Goal: Task Accomplishment & Management: Manage account settings

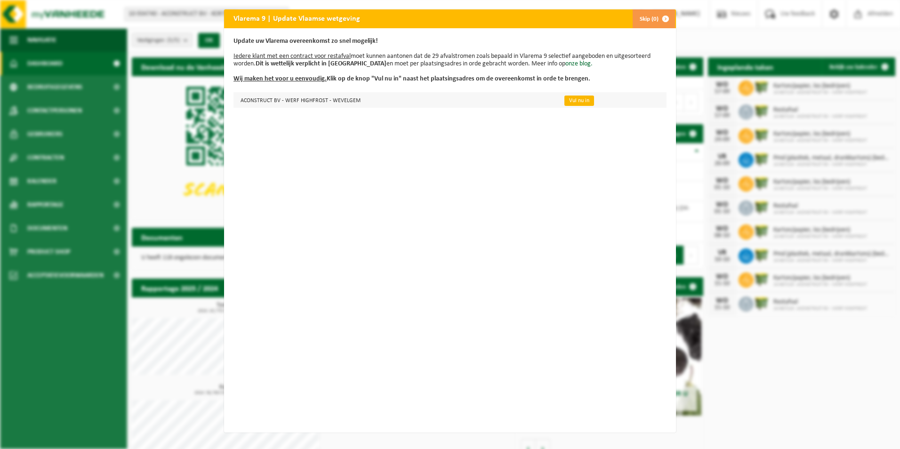
click at [571, 100] on link "Vul nu in" at bounding box center [579, 101] width 30 height 10
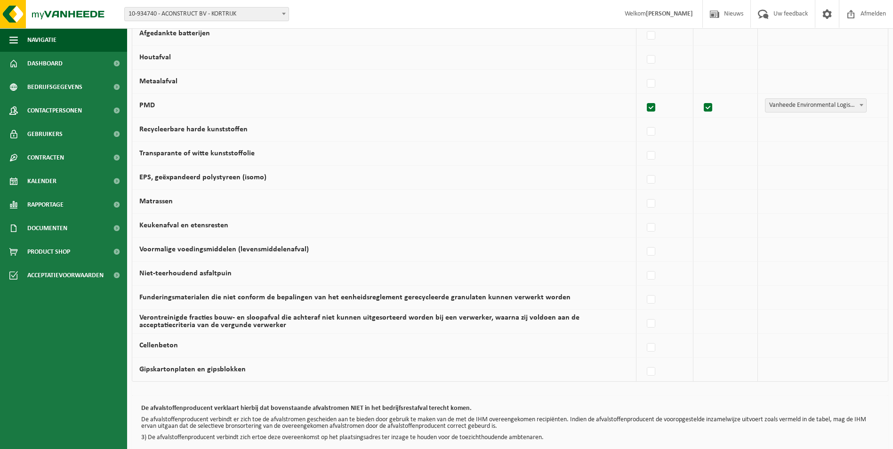
scroll to position [448, 0]
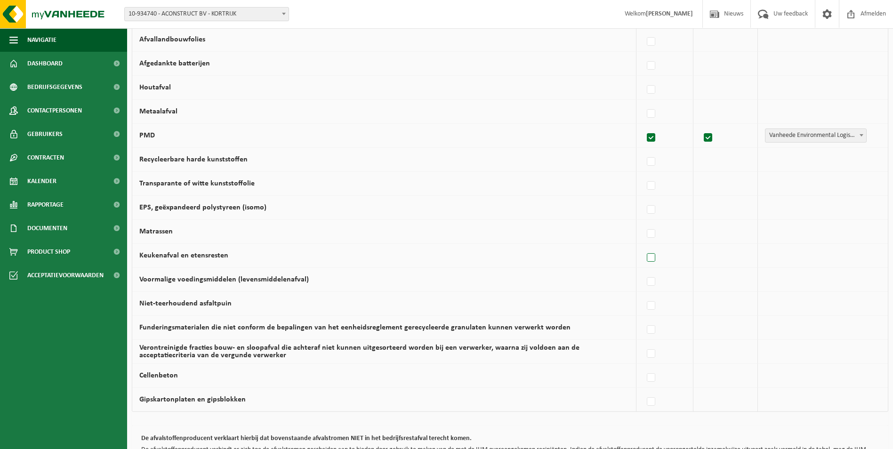
click at [653, 256] on label at bounding box center [651, 258] width 13 height 14
click at [643, 246] on input "Keukenafval en etensresten" at bounding box center [643, 246] width 0 height 0
checkbox input "true"
click at [651, 258] on label at bounding box center [648, 258] width 13 height 14
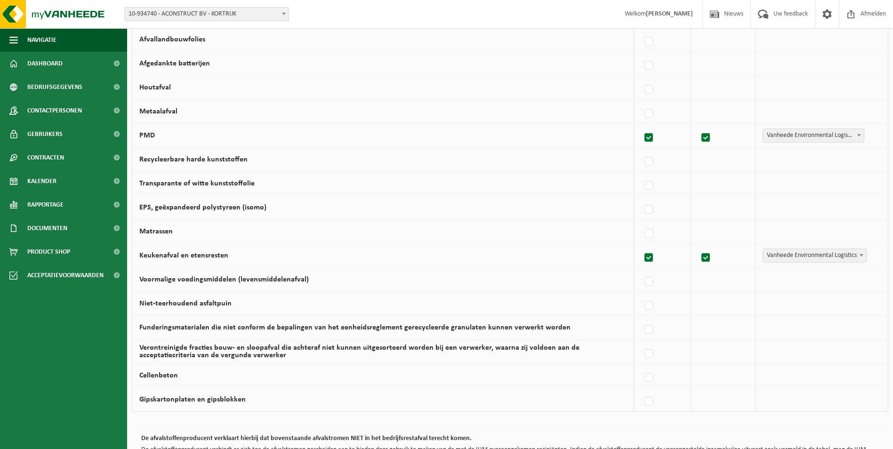
click at [641, 246] on input "Keukenafval en etensresten" at bounding box center [640, 246] width 0 height 0
checkbox input "false"
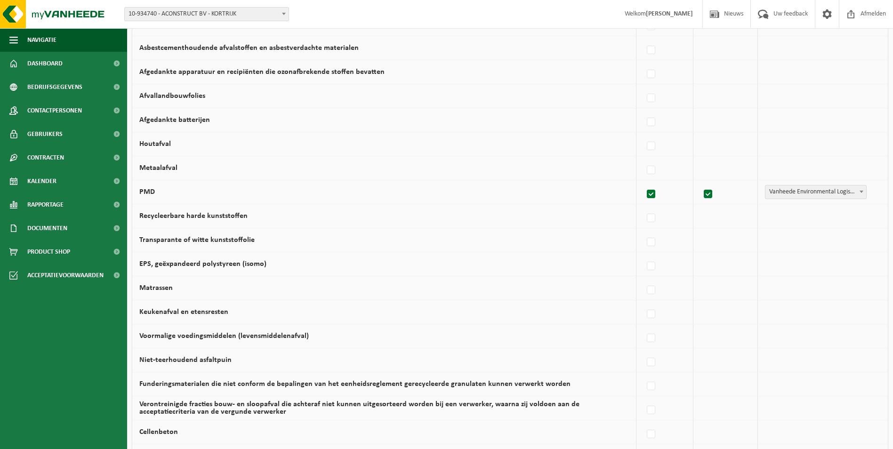
scroll to position [527, 0]
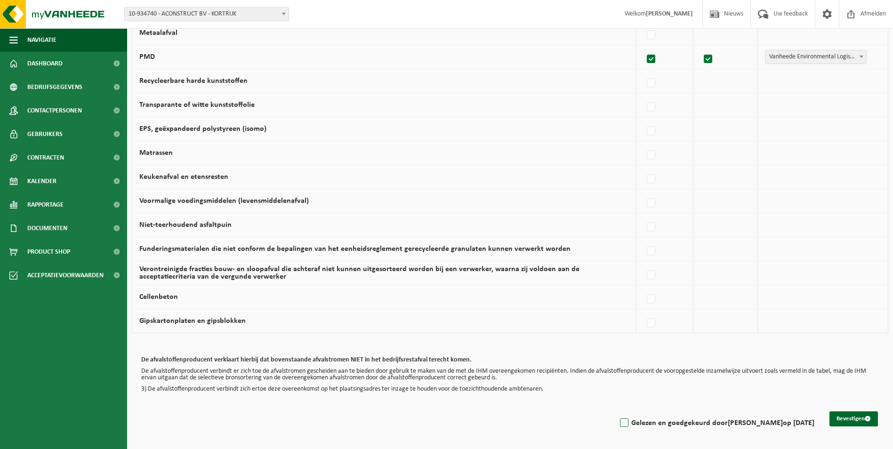
click at [630, 422] on label "Gelezen en goedgekeurd door Wesley Wybo op 17/09/25" at bounding box center [716, 423] width 196 height 14
click at [616, 411] on input "Gelezen en goedgekeurd door Wesley Wybo op 17/09/25" at bounding box center [616, 411] width 0 height 0
checkbox input "true"
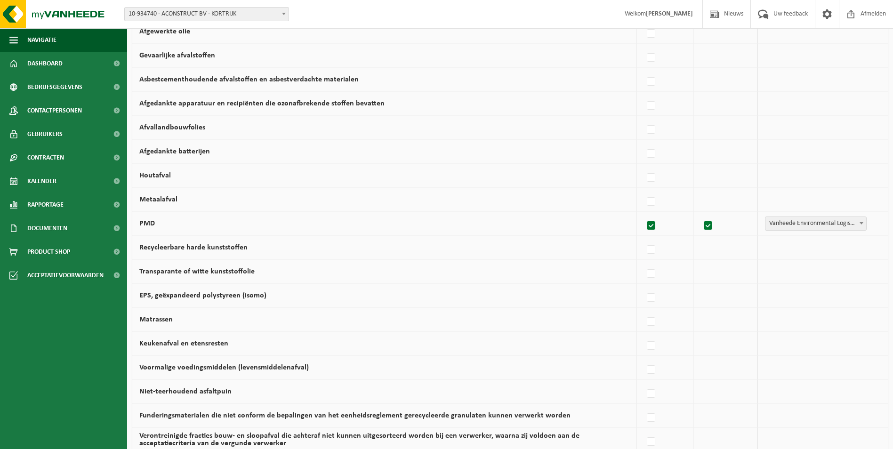
scroll to position [392, 0]
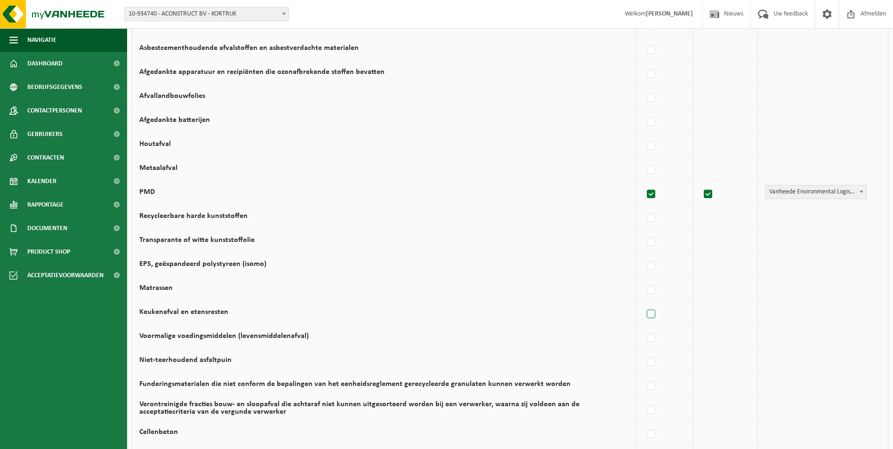
click at [656, 312] on label at bounding box center [651, 314] width 13 height 14
click at [643, 303] on input "Keukenafval en etensresten" at bounding box center [643, 302] width 0 height 0
checkbox input "true"
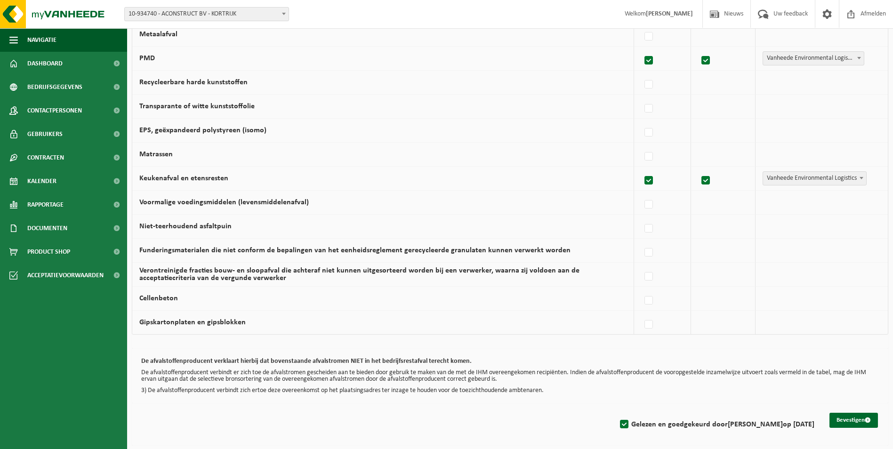
scroll to position [527, 0]
click at [842, 421] on button "Bevestigen" at bounding box center [853, 418] width 48 height 15
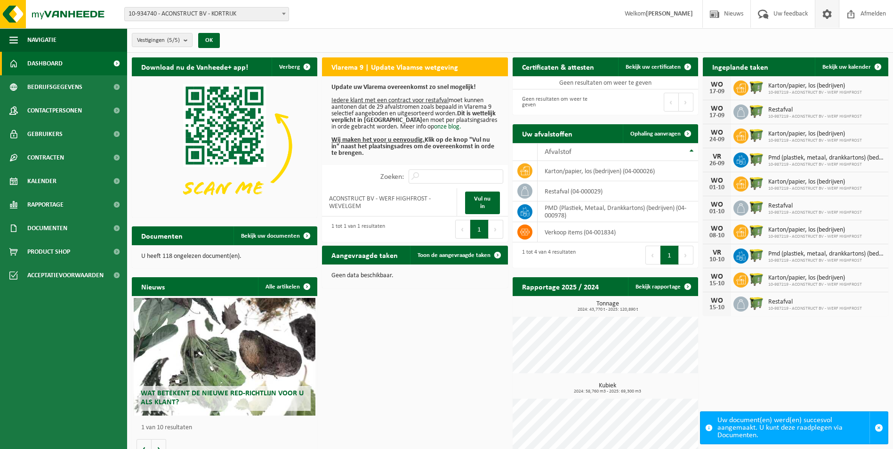
click at [823, 13] on span at bounding box center [827, 14] width 14 height 28
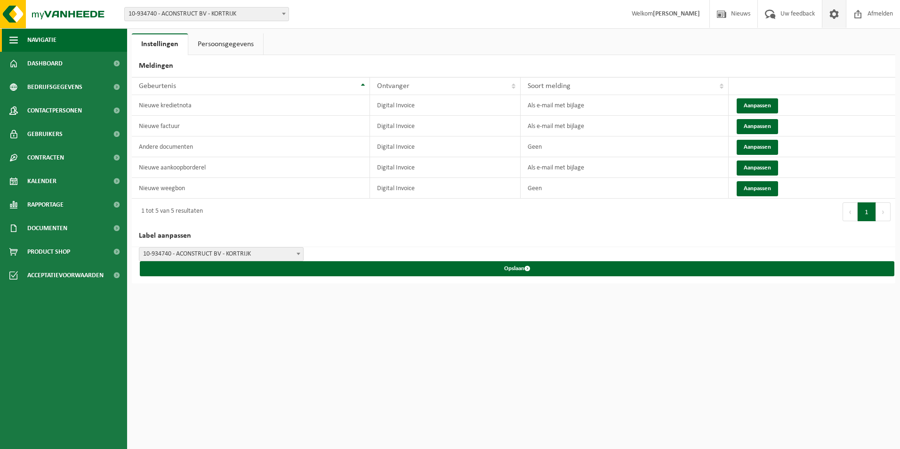
click at [17, 41] on span "button" at bounding box center [13, 40] width 8 height 24
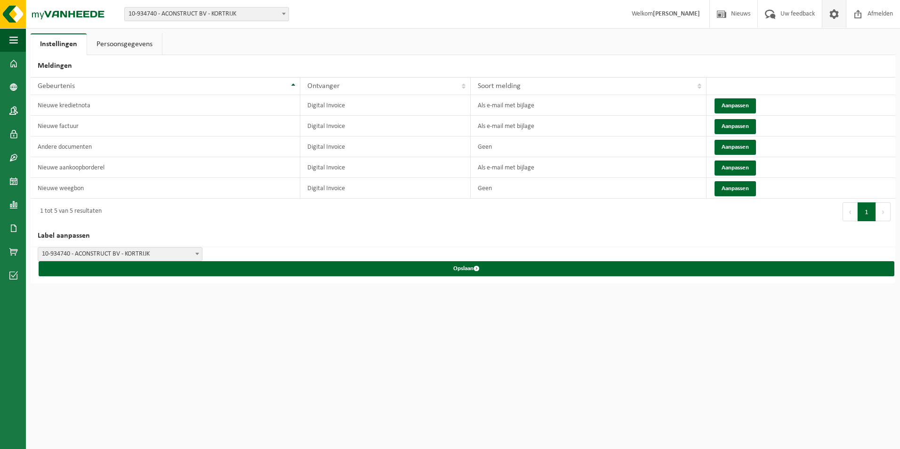
click at [832, 12] on span at bounding box center [834, 14] width 14 height 28
click at [10, 60] on span at bounding box center [13, 64] width 8 height 24
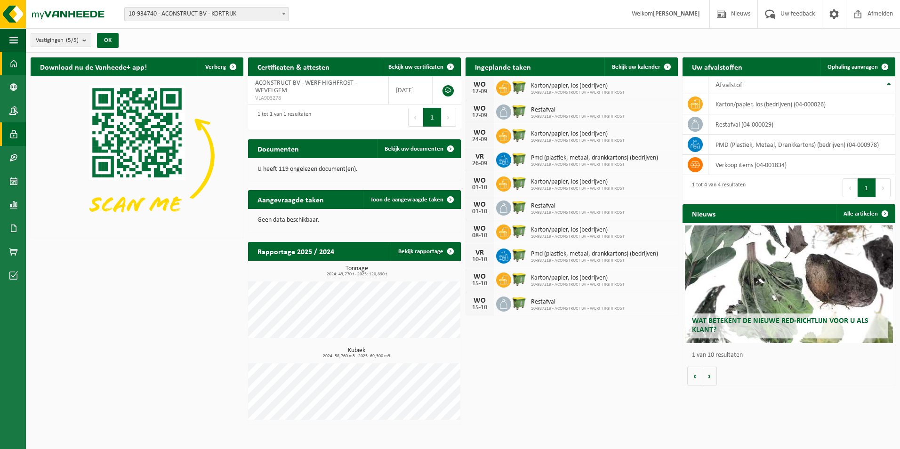
click at [10, 131] on span at bounding box center [13, 134] width 8 height 24
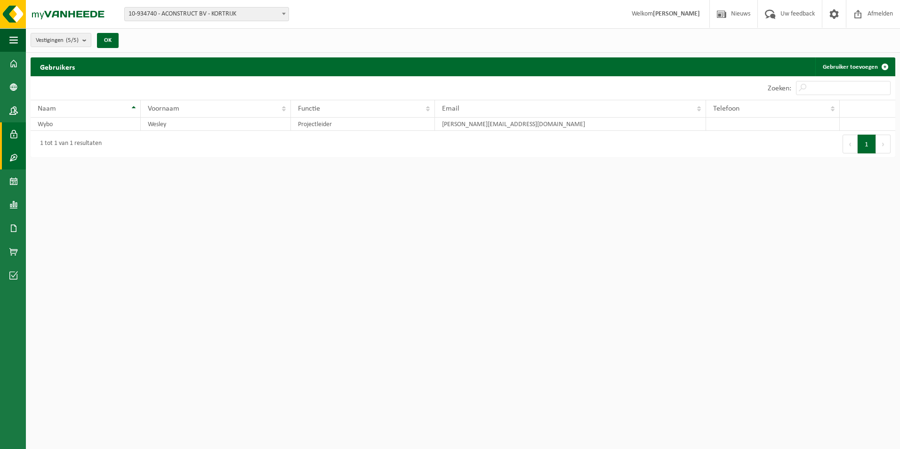
click at [16, 159] on span at bounding box center [13, 158] width 8 height 24
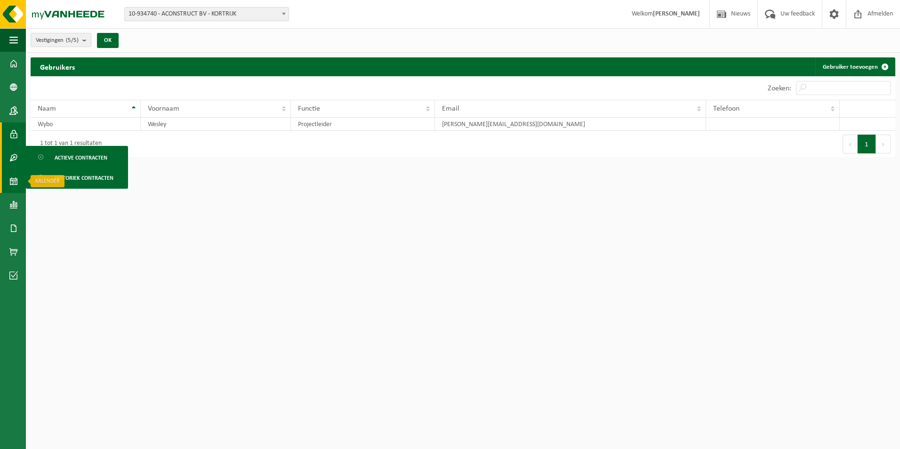
click at [12, 183] on span at bounding box center [13, 181] width 8 height 24
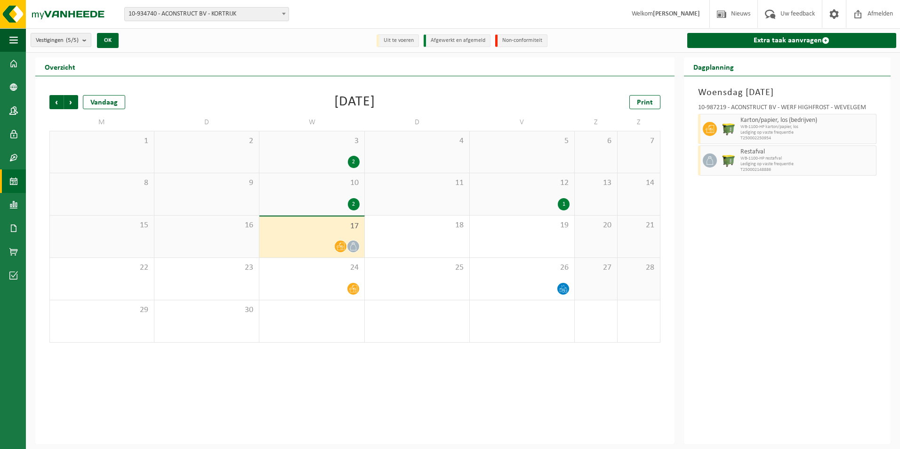
click at [14, 205] on span at bounding box center [13, 205] width 8 height 24
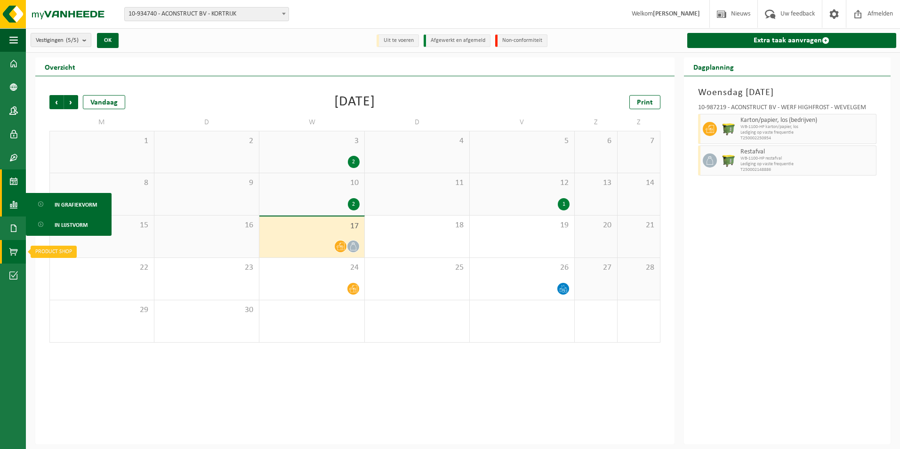
click at [10, 251] on span at bounding box center [13, 252] width 8 height 24
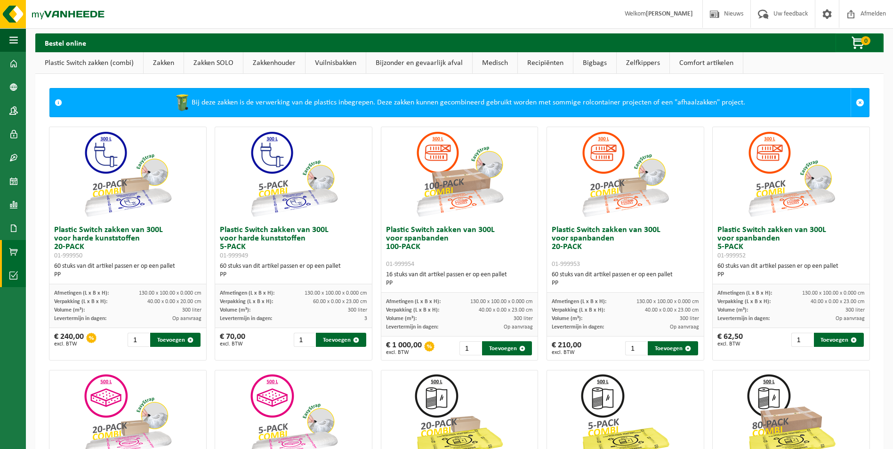
click at [14, 276] on span at bounding box center [13, 276] width 8 height 24
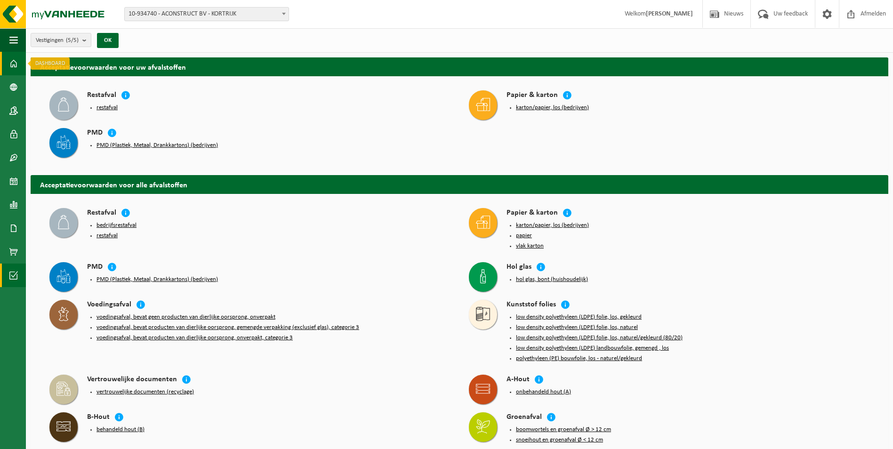
click at [10, 60] on span at bounding box center [13, 64] width 8 height 24
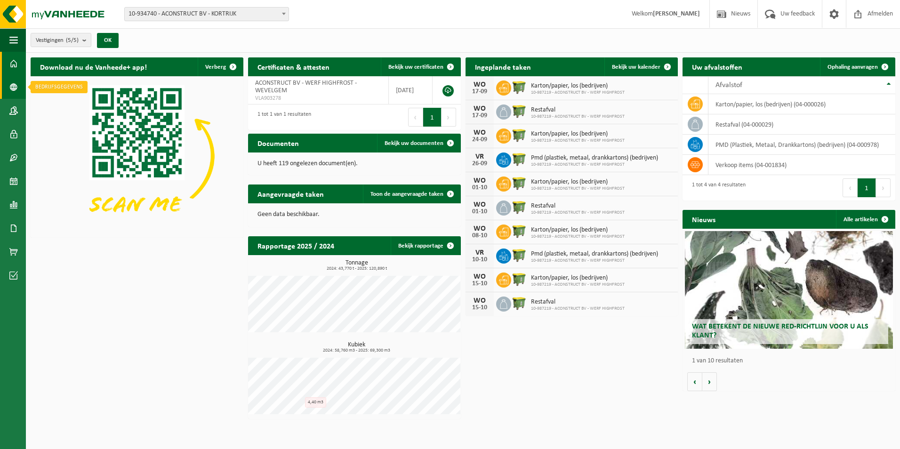
click at [15, 87] on span at bounding box center [13, 87] width 8 height 24
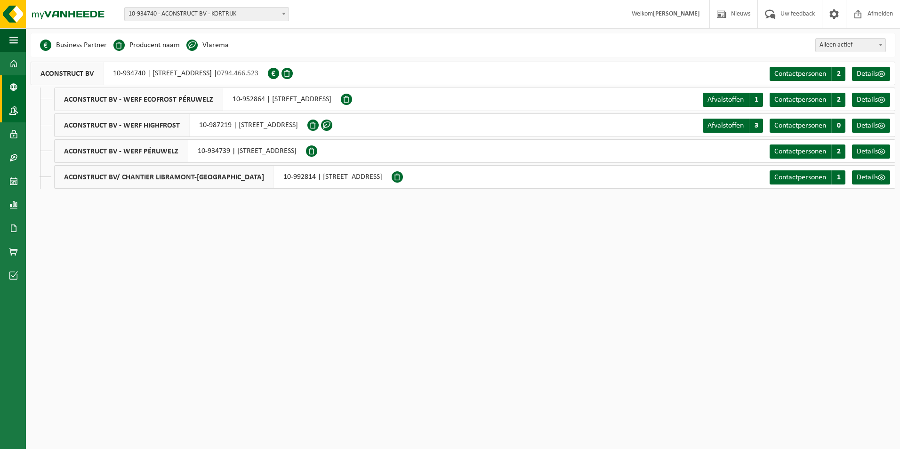
click at [13, 111] on span at bounding box center [13, 111] width 8 height 24
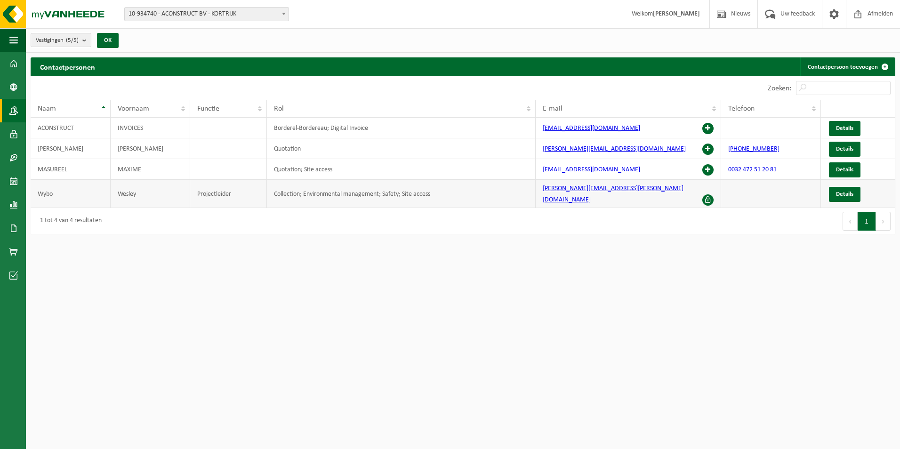
click at [742, 190] on td at bounding box center [771, 194] width 100 height 28
click at [833, 190] on link "Details" at bounding box center [845, 194] width 32 height 15
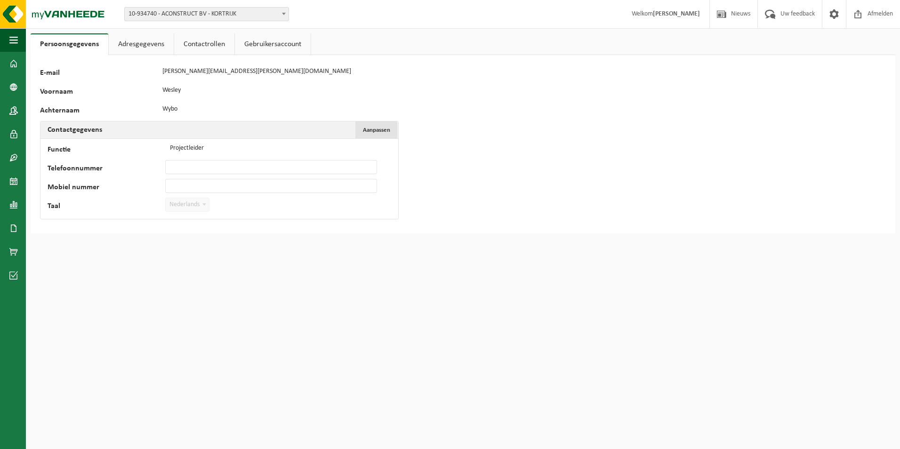
click at [367, 131] on span "Aanpassen" at bounding box center [376, 130] width 27 height 6
click at [178, 185] on input "Mobiel nummer" at bounding box center [271, 186] width 212 height 14
type input "+32 492 53 78 03"
click at [74, 226] on button "Bevestigen" at bounding box center [72, 223] width 48 height 15
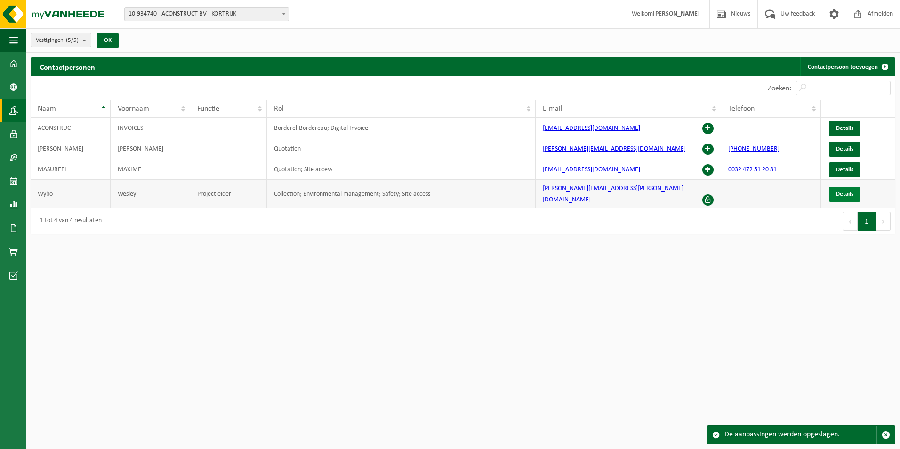
click at [842, 191] on span "Details" at bounding box center [844, 194] width 17 height 6
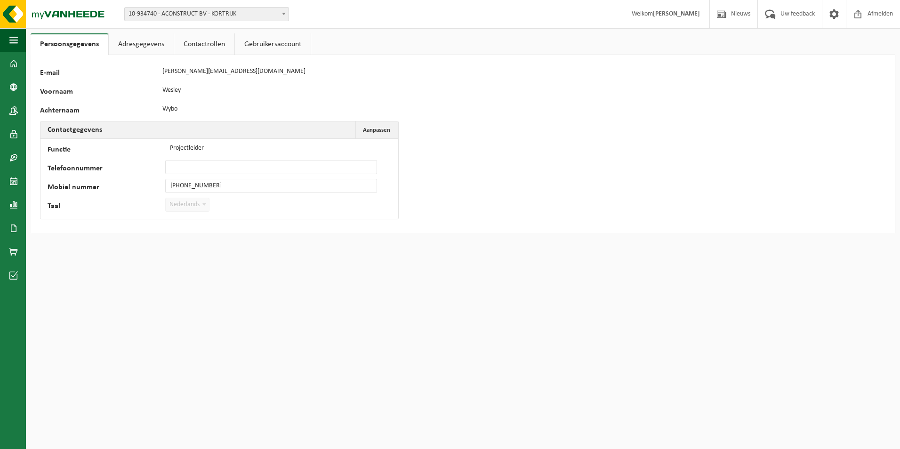
click at [274, 47] on link "Gebruikersaccount" at bounding box center [273, 44] width 76 height 22
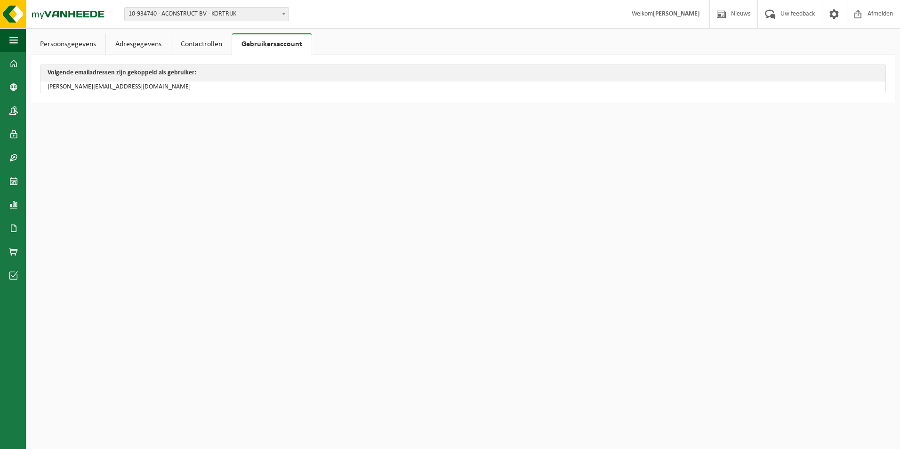
click at [204, 45] on link "Contactrollen" at bounding box center [201, 44] width 60 height 22
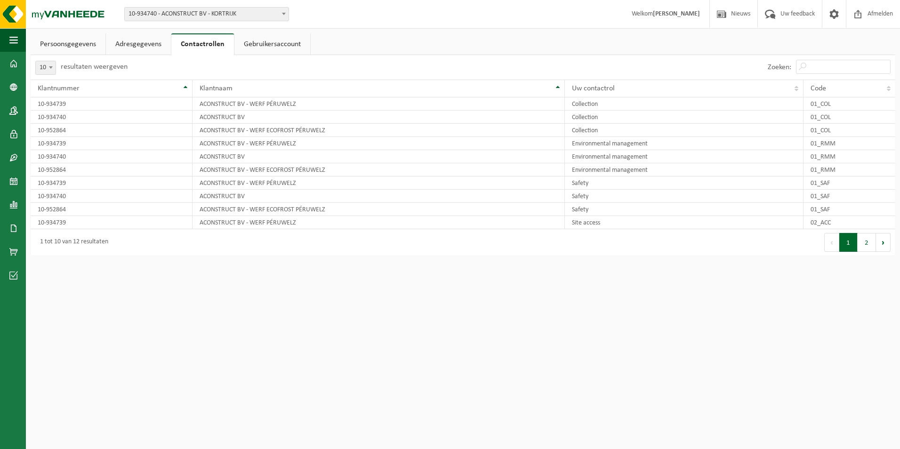
click at [132, 41] on link "Adresgegevens" at bounding box center [138, 44] width 65 height 22
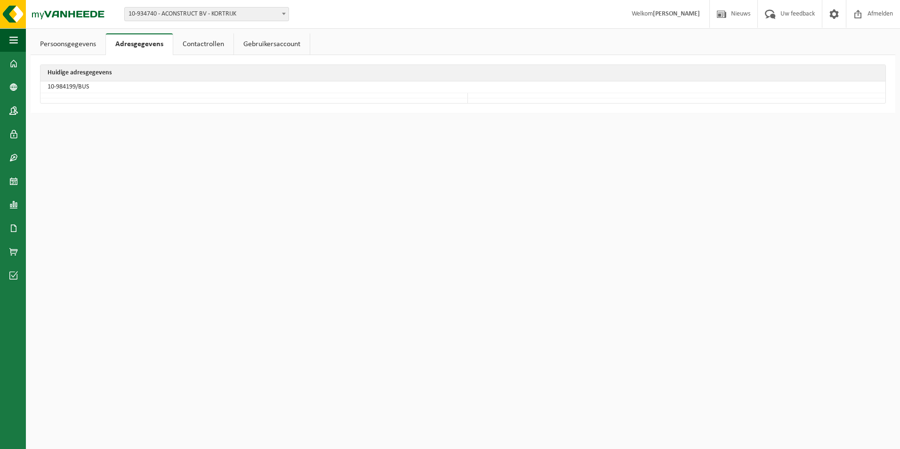
click at [73, 46] on link "Persoonsgegevens" at bounding box center [68, 44] width 75 height 22
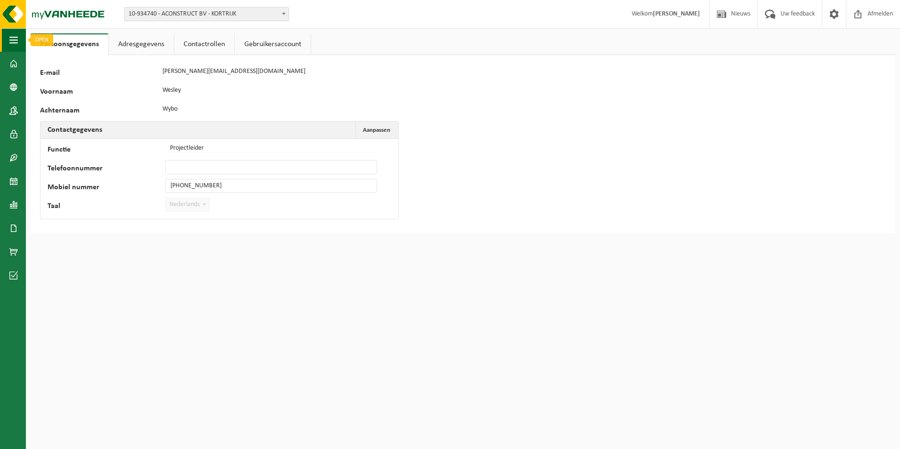
click at [13, 43] on span "button" at bounding box center [13, 40] width 8 height 24
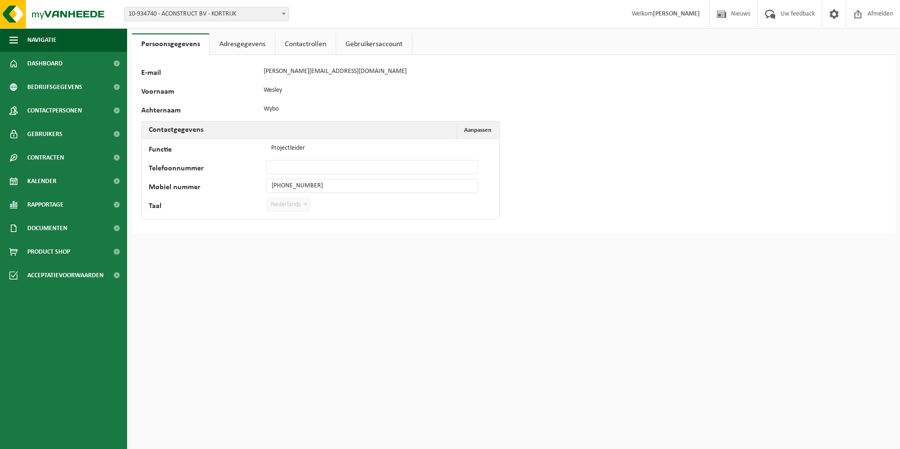
click at [243, 327] on html "Vestiging: 10-934740 - ACONSTRUCT BV - KORTRIJK 10-952864 - ACONSTRUCT BV - WER…" at bounding box center [450, 224] width 900 height 449
click at [830, 13] on span at bounding box center [834, 14] width 14 height 28
